Goal: Task Accomplishment & Management: Complete application form

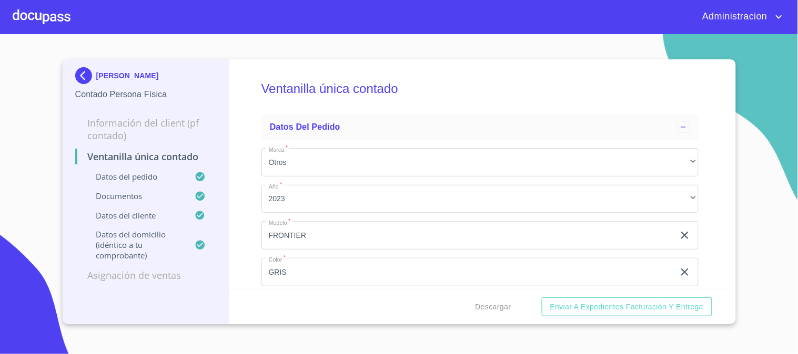
click at [106, 74] on p "FRANCISCO ANTONIO VARELA GUITRON" at bounding box center [127, 76] width 63 height 8
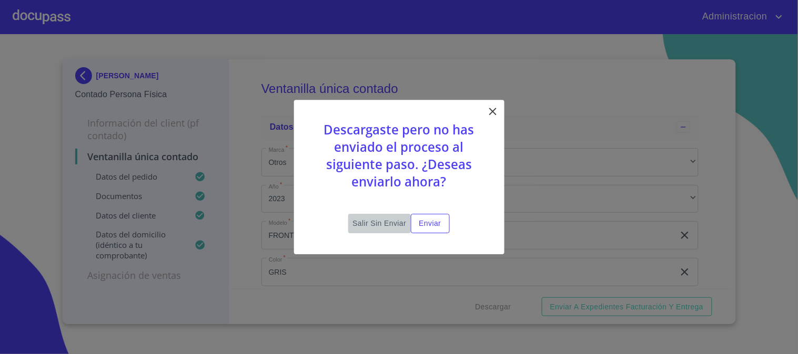
click at [385, 221] on span "Salir sin enviar" at bounding box center [379, 223] width 54 height 13
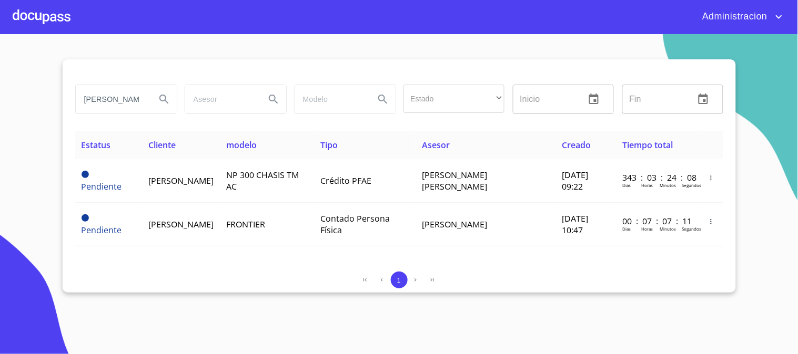
drag, startPoint x: 287, startPoint y: 114, endPoint x: 330, endPoint y: 121, distance: 43.8
click at [330, 117] on div "FRANCISCO ANTONIO Estado ​ ​ Inicio ​ Fin ​" at bounding box center [399, 99] width 656 height 38
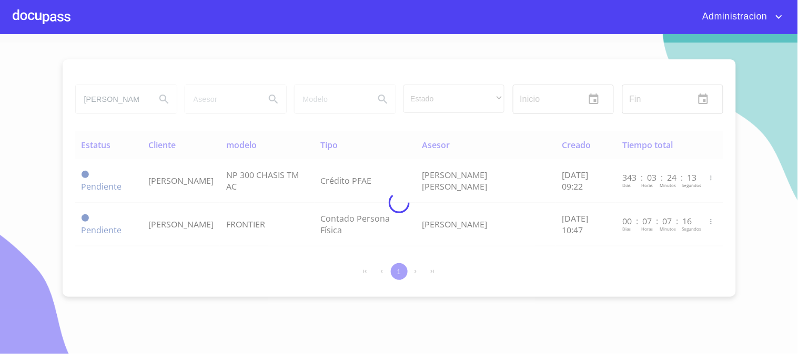
type input "JUANA"
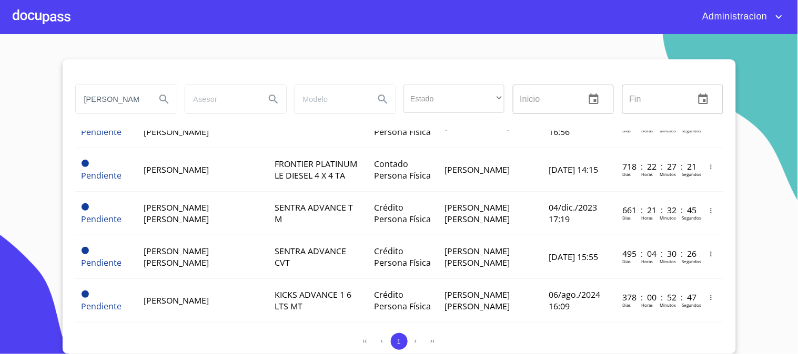
scroll to position [53, 0]
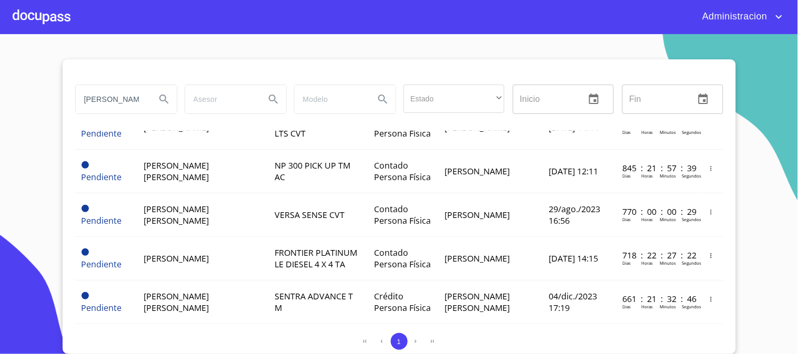
drag, startPoint x: 85, startPoint y: 101, endPoint x: 0, endPoint y: 69, distance: 90.4
click at [0, 70] on section "JUANA Estado ​ ​ Inicio ​ Fin ​ Estatus Cliente modelo Tipo Asesor Creado Tiemp…" at bounding box center [399, 194] width 798 height 320
type input "BALTAZAR"
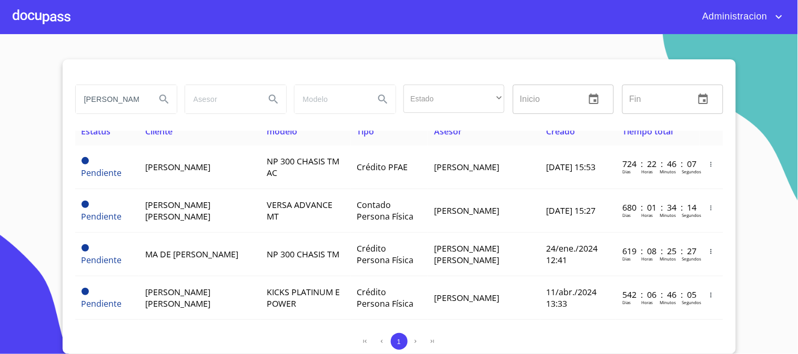
scroll to position [0, 0]
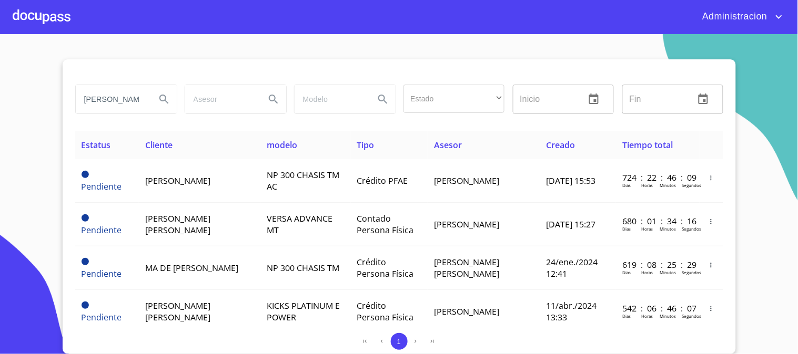
click at [776, 15] on icon "account of current user" at bounding box center [779, 17] width 13 height 13
click at [769, 21] on li "Salir" at bounding box center [769, 22] width 34 height 19
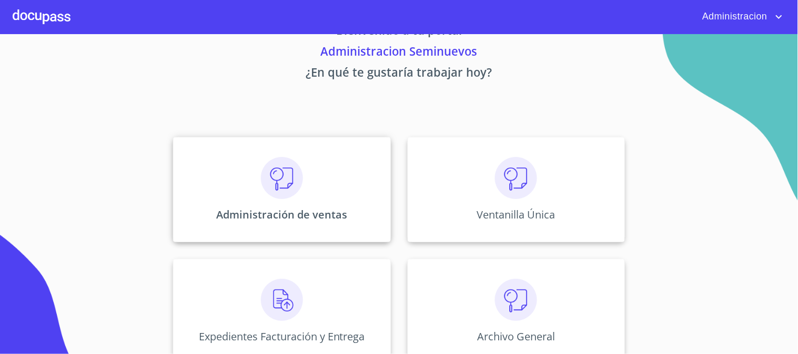
scroll to position [51, 0]
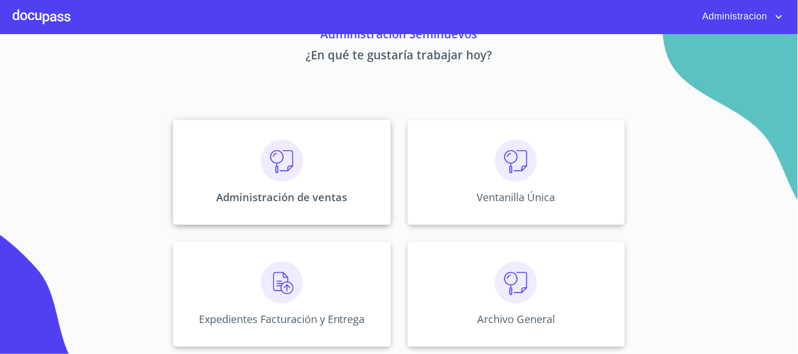
click at [291, 183] on div "Administración de ventas" at bounding box center [281, 172] width 217 height 105
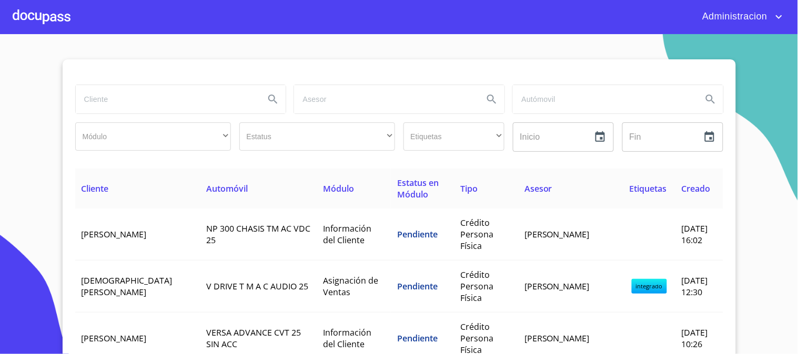
click at [149, 102] on input "search" at bounding box center [166, 99] width 181 height 28
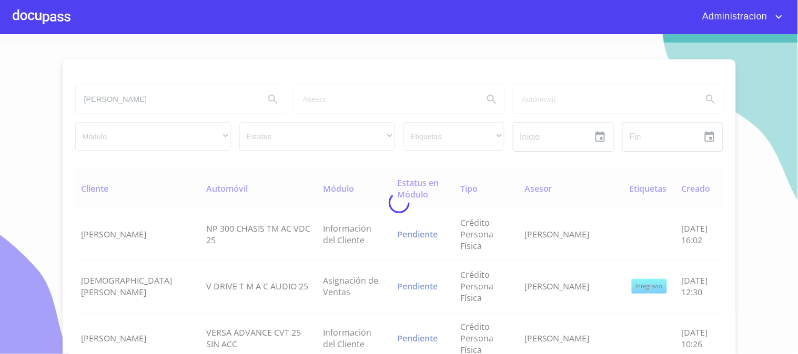
click at [149, 102] on div at bounding box center [399, 203] width 798 height 320
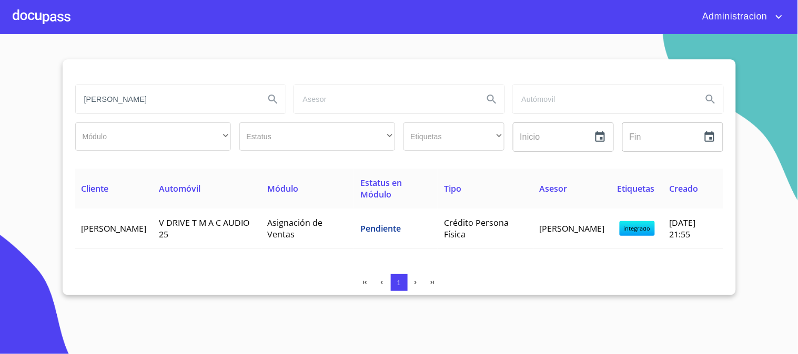
click at [145, 100] on input "JUANA Alicia+" at bounding box center [166, 99] width 181 height 28
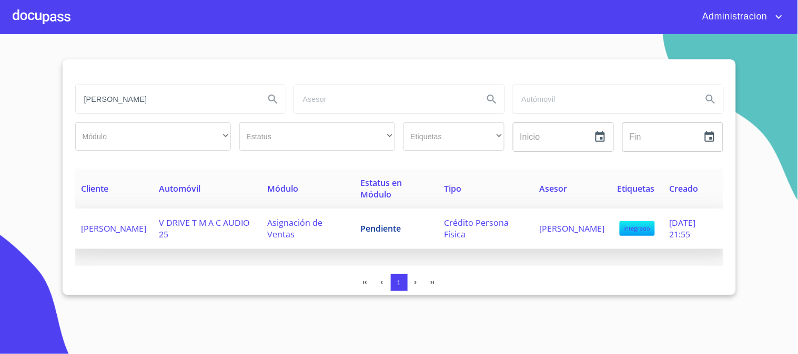
type input "JUANA Alicia"
click at [221, 225] on span "V DRIVE T M A C AUDIO 25" at bounding box center [204, 228] width 90 height 23
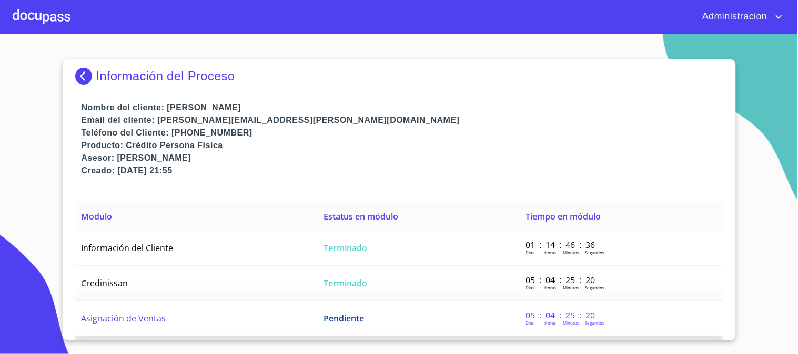
click at [357, 325] on td "Pendiente" at bounding box center [418, 318] width 202 height 35
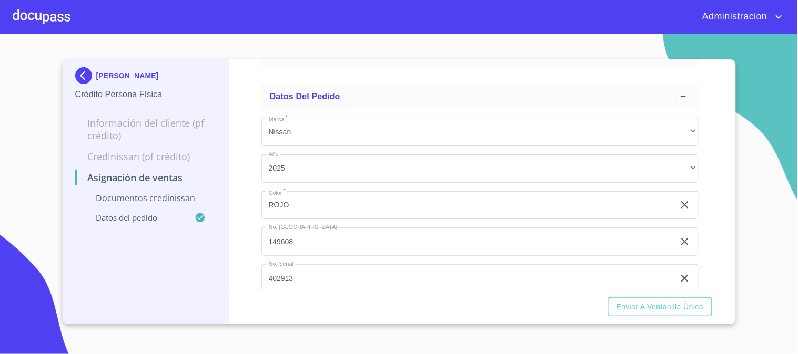
scroll to position [234, 0]
click at [630, 306] on span "Enviar a Ventanilla única" at bounding box center [659, 307] width 87 height 13
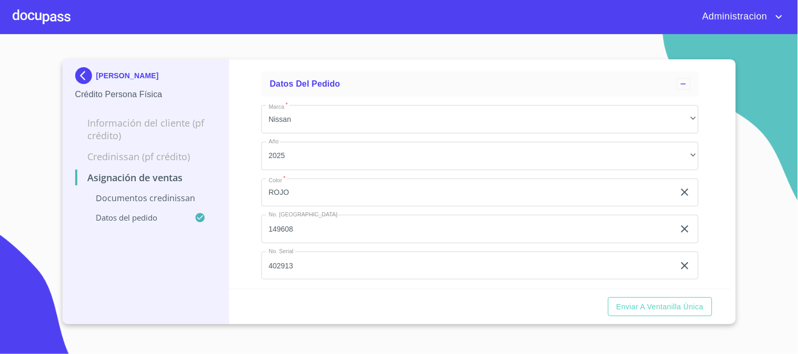
scroll to position [247, 0]
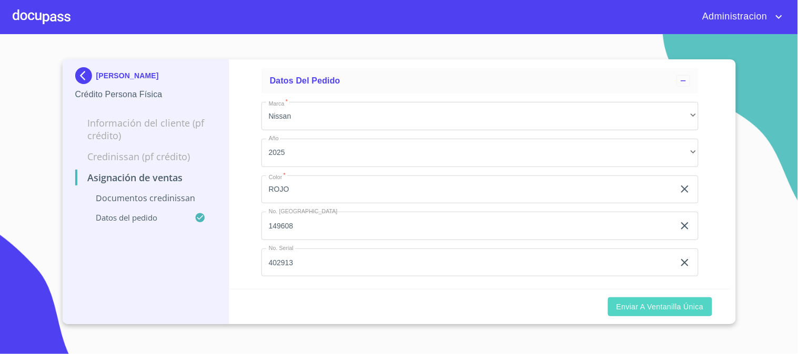
click at [640, 308] on span "Enviar a Ventanilla única" at bounding box center [659, 307] width 87 height 13
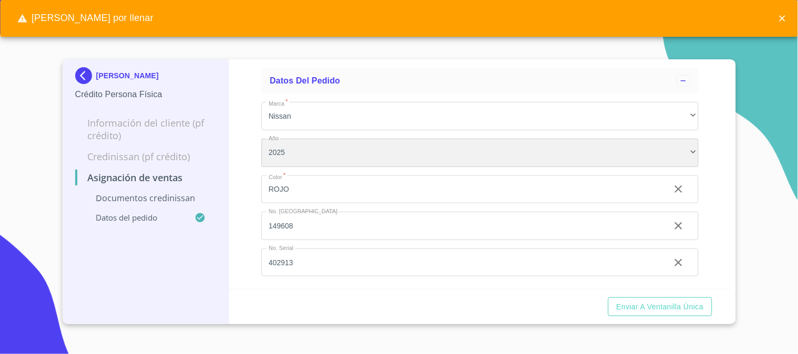
click at [388, 147] on div "2025" at bounding box center [479, 153] width 437 height 28
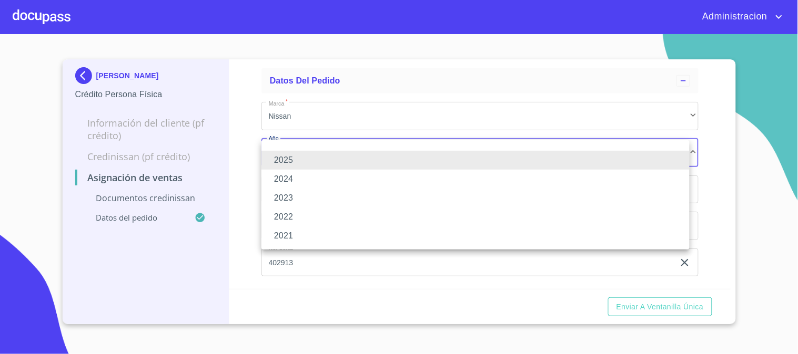
click at [723, 143] on div at bounding box center [399, 177] width 798 height 354
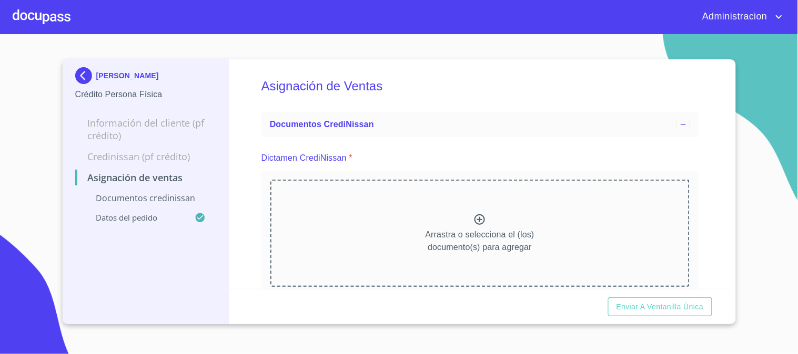
scroll to position [0, 0]
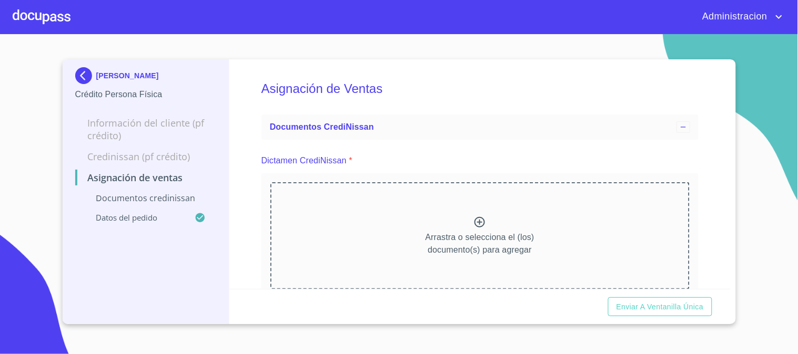
click at [483, 231] on p "Arrastra o selecciona el (los) documento(s) para agregar" at bounding box center [479, 243] width 109 height 25
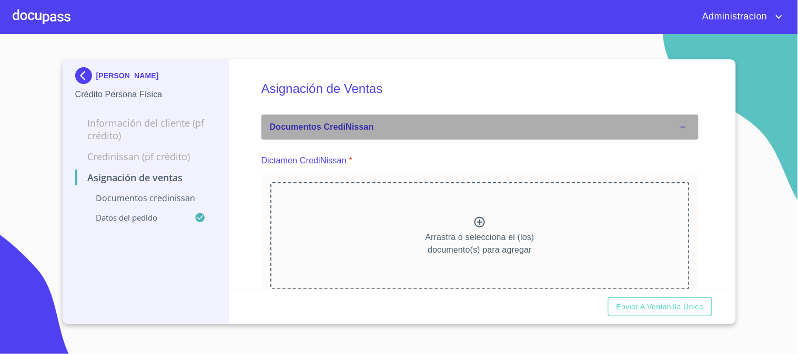
click at [679, 130] on icon at bounding box center [683, 127] width 8 height 8
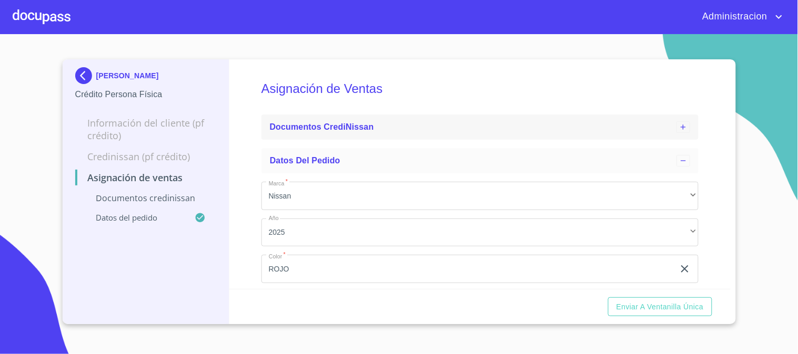
click at [679, 130] on icon at bounding box center [683, 127] width 8 height 8
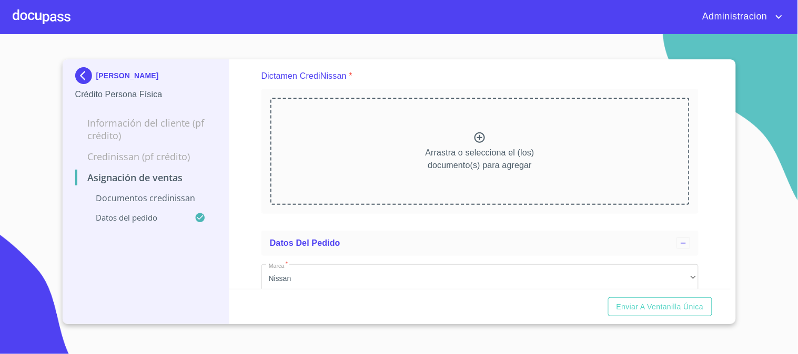
scroll to position [234, 0]
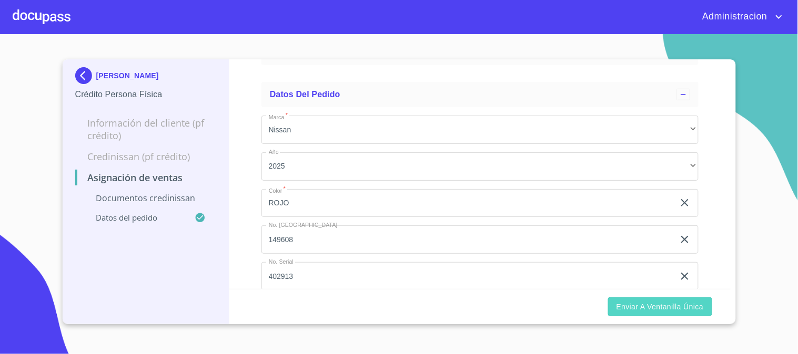
click at [651, 312] on span "Enviar a Ventanilla única" at bounding box center [659, 307] width 87 height 13
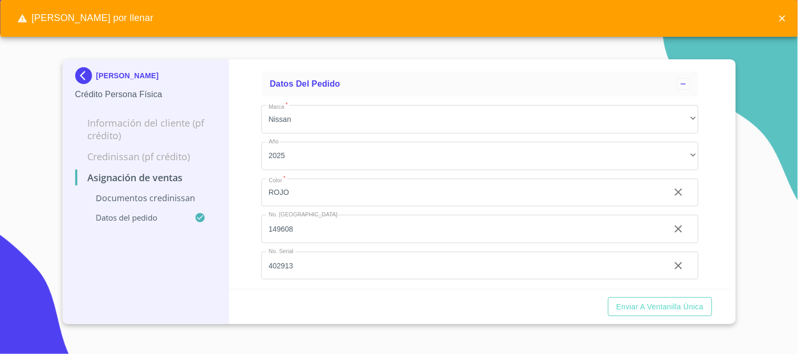
scroll to position [247, 0]
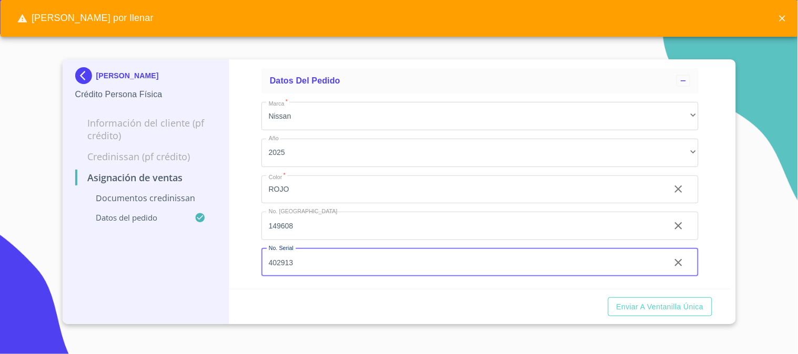
drag, startPoint x: 309, startPoint y: 262, endPoint x: 323, endPoint y: 238, distance: 28.3
click at [309, 262] on input "402913" at bounding box center [461, 263] width 400 height 28
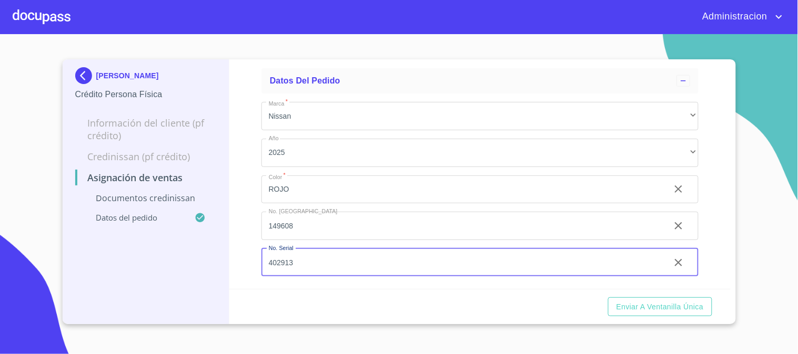
drag, startPoint x: 329, startPoint y: 232, endPoint x: 438, endPoint y: 227, distance: 109.5
click at [329, 231] on input "149608" at bounding box center [461, 226] width 400 height 28
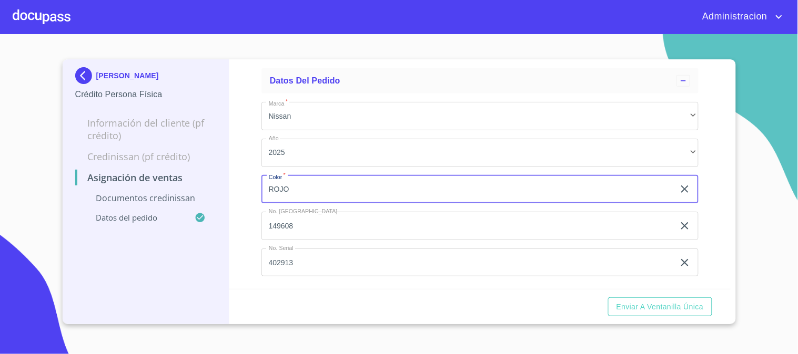
click at [550, 196] on input "ROJO" at bounding box center [467, 190] width 413 height 28
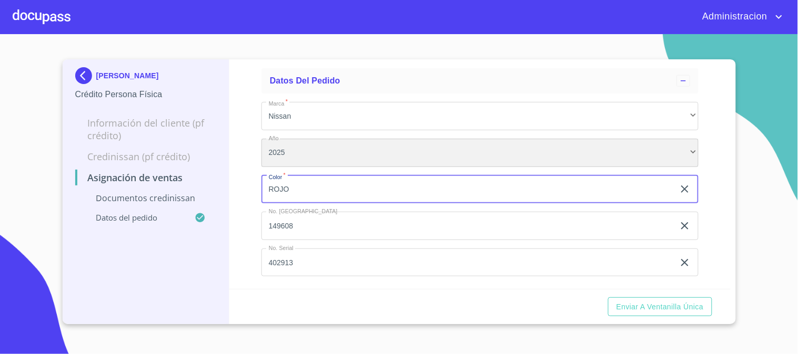
click at [541, 153] on div "2025" at bounding box center [479, 153] width 437 height 28
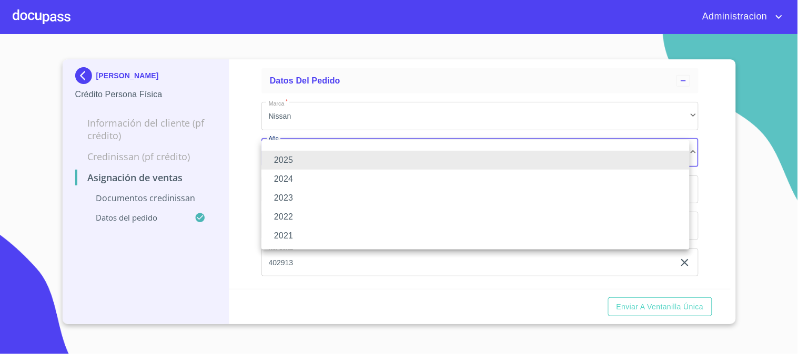
click at [536, 117] on div at bounding box center [399, 177] width 798 height 354
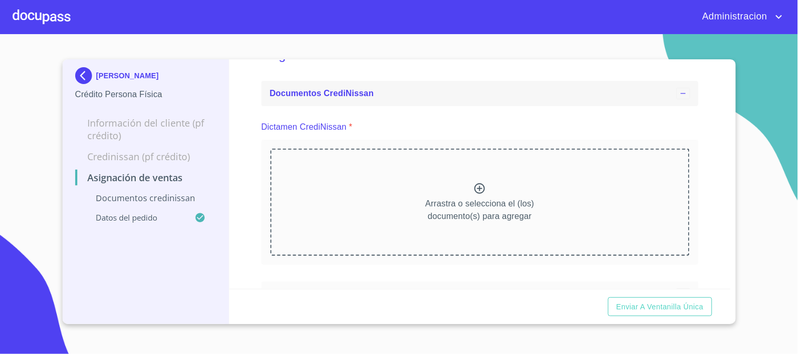
scroll to position [0, 0]
